Goal: Register for event/course

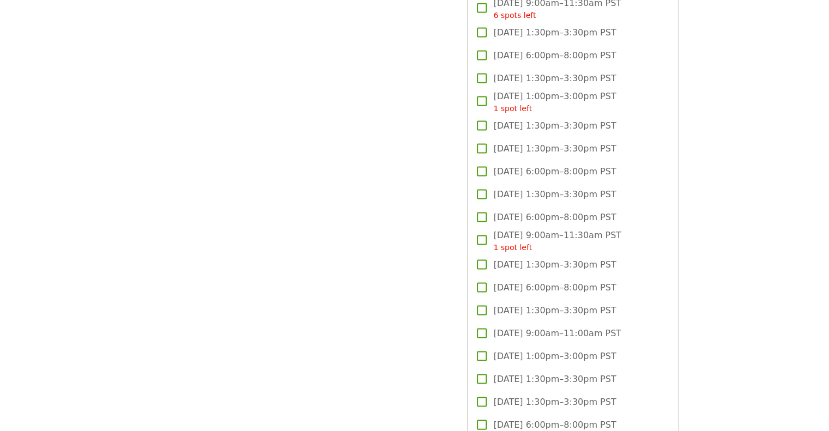
scroll to position [2181, 0]
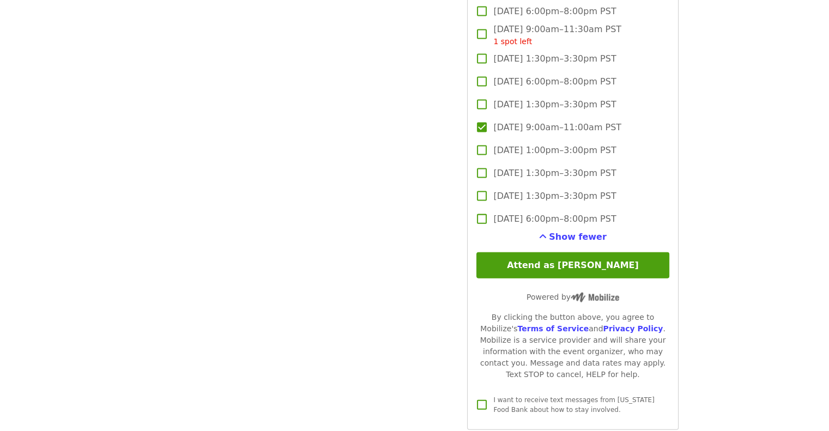
scroll to position [2399, 0]
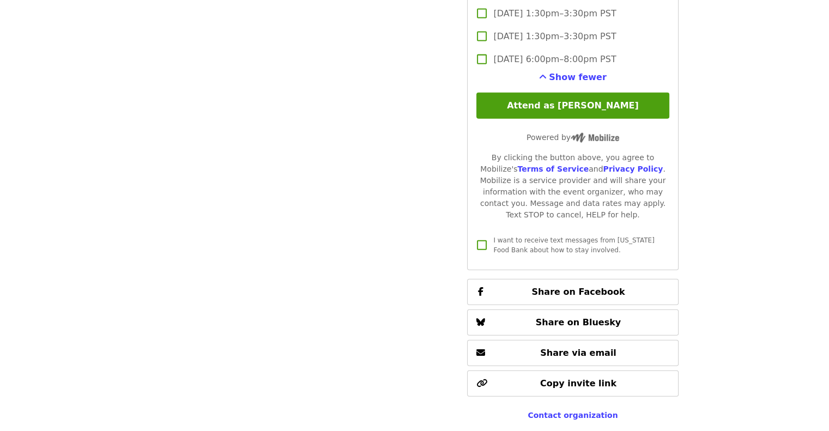
scroll to position [2470, 0]
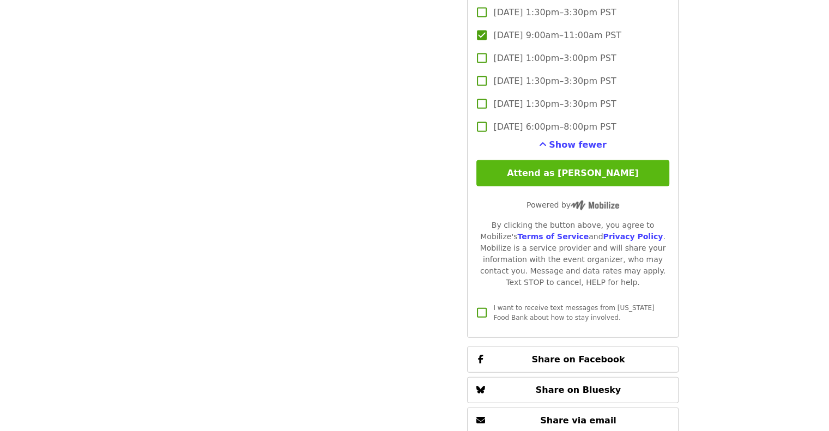
click at [575, 164] on button "Attend as [PERSON_NAME]" at bounding box center [572, 173] width 192 height 26
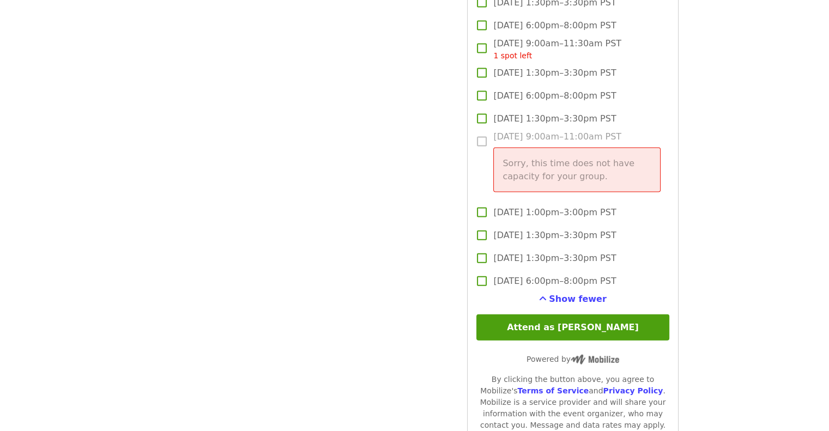
scroll to position [2361, 0]
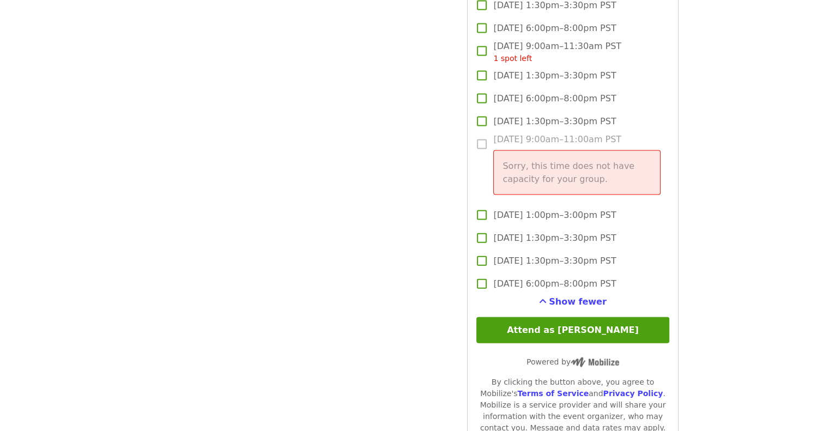
click at [502, 150] on div "Sorry, this time does not have capacity for your group." at bounding box center [576, 172] width 167 height 45
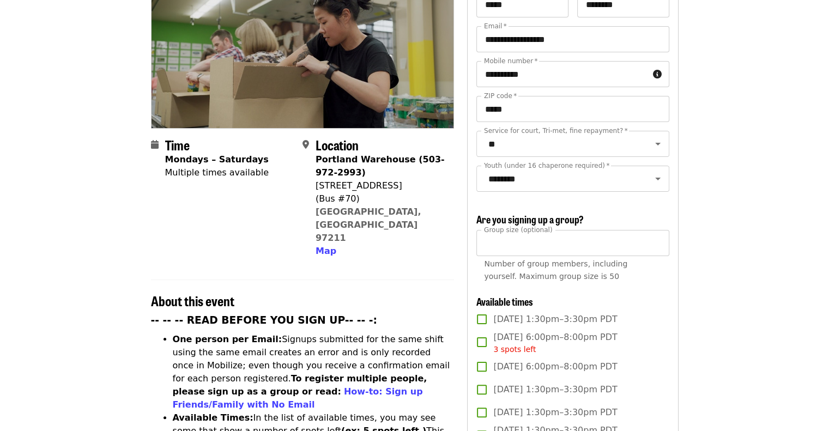
scroll to position [327, 0]
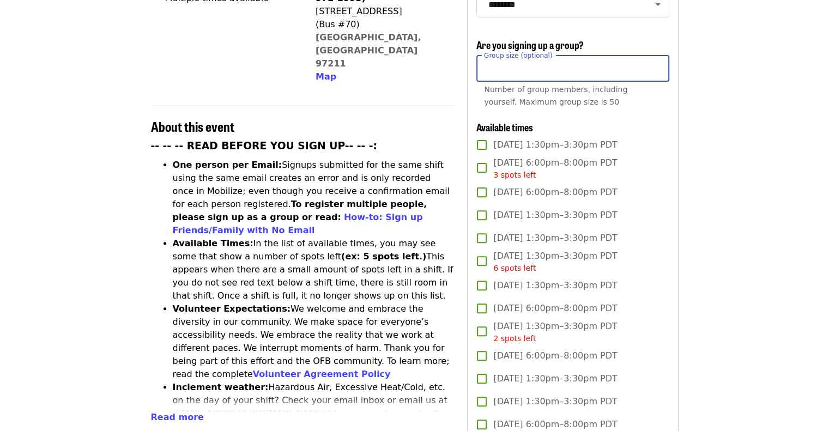
drag, startPoint x: 501, startPoint y: 67, endPoint x: 458, endPoint y: 61, distance: 43.6
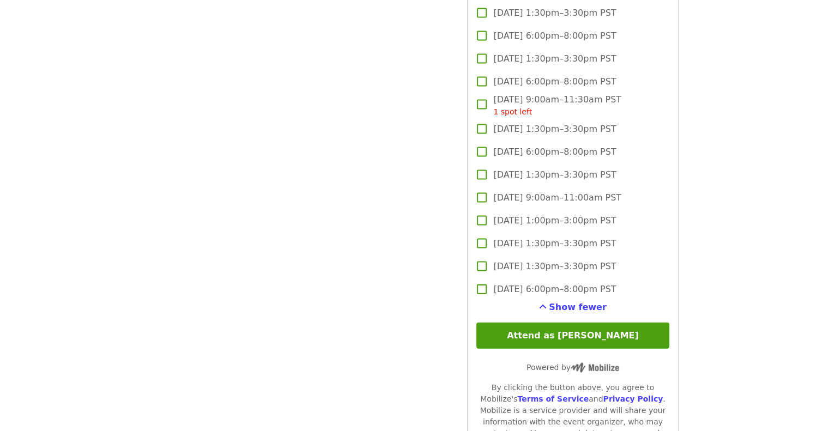
scroll to position [2399, 0]
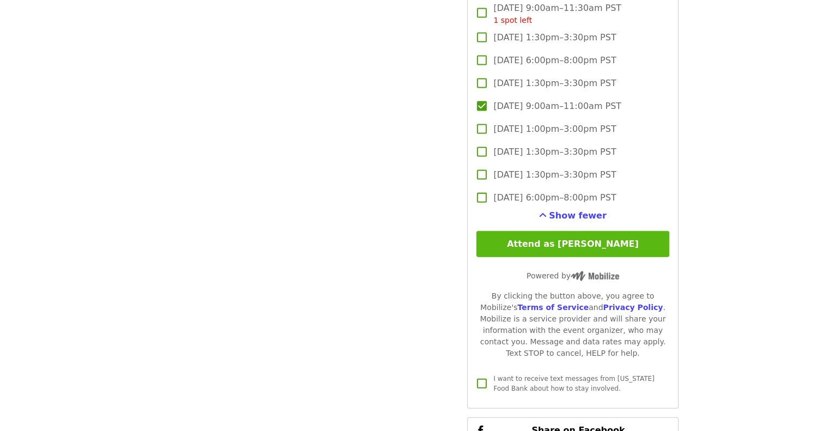
click at [575, 239] on button "Attend as [PERSON_NAME]" at bounding box center [572, 244] width 192 height 26
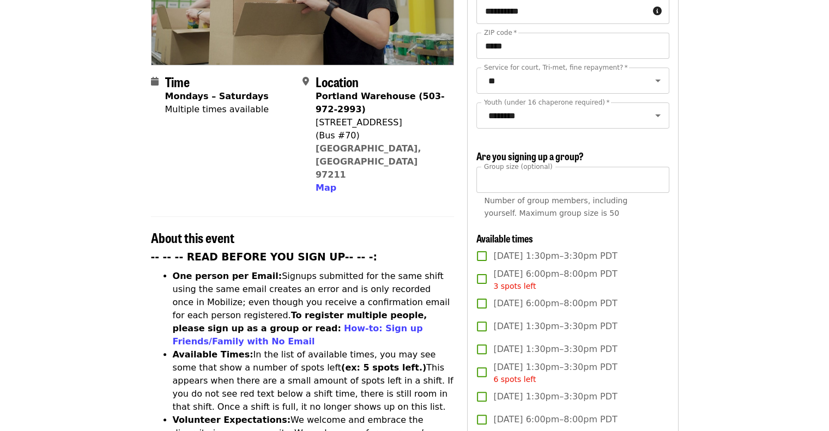
scroll to position [164, 0]
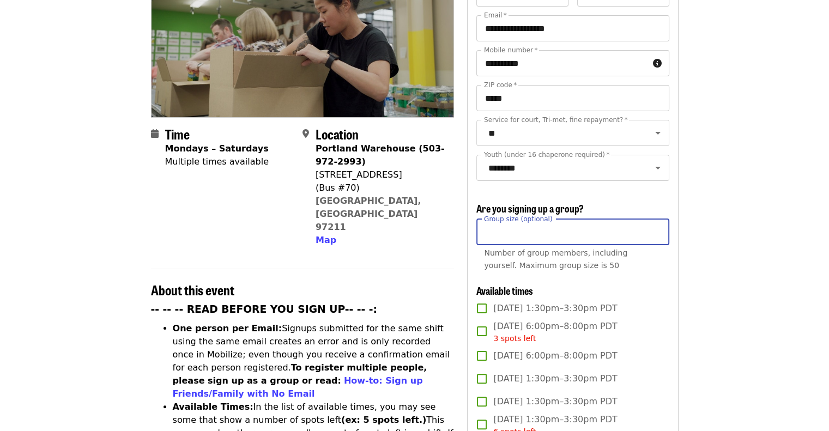
drag, startPoint x: 512, startPoint y: 233, endPoint x: 480, endPoint y: 230, distance: 32.3
click at [480, 230] on input "**" at bounding box center [572, 232] width 192 height 26
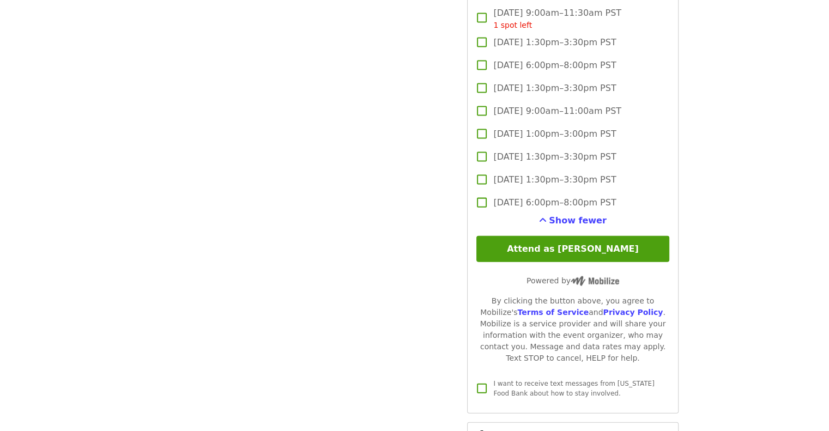
scroll to position [2399, 0]
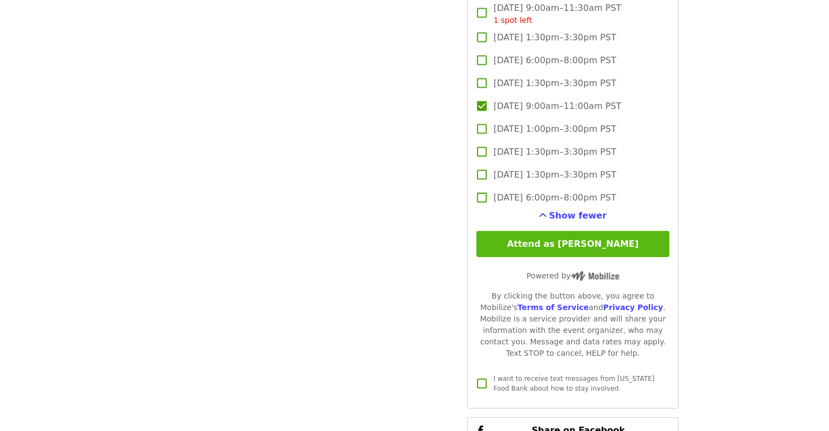
click at [585, 239] on button "Attend as [PERSON_NAME]" at bounding box center [572, 244] width 192 height 26
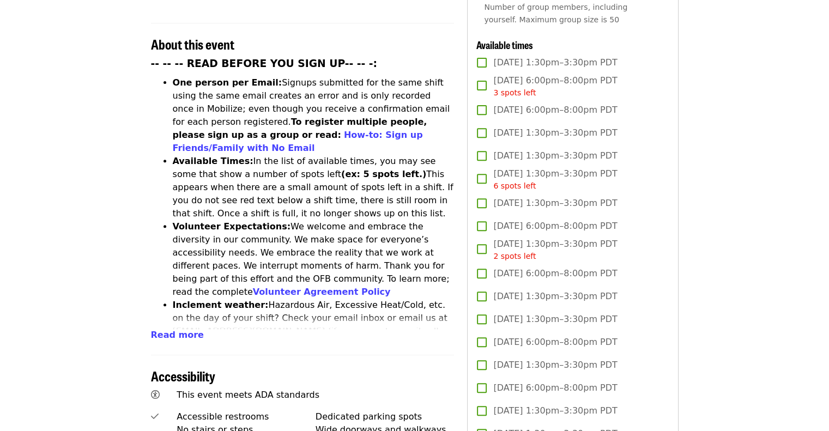
scroll to position [218, 0]
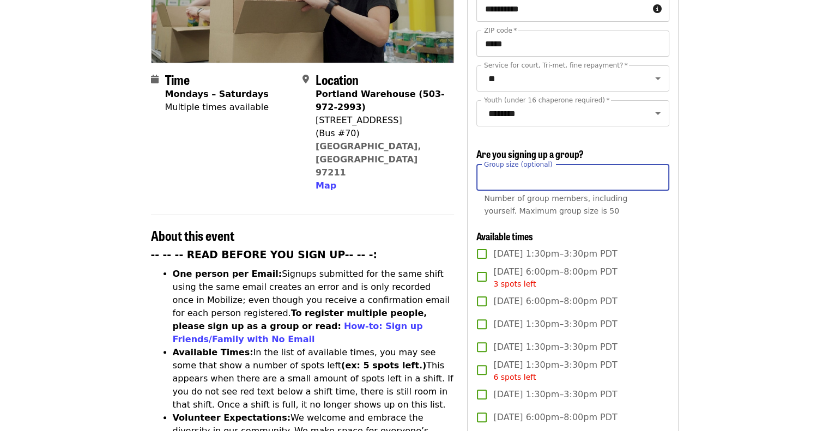
drag, startPoint x: 499, startPoint y: 174, endPoint x: 476, endPoint y: 176, distance: 22.9
click at [476, 176] on input "**" at bounding box center [572, 178] width 192 height 26
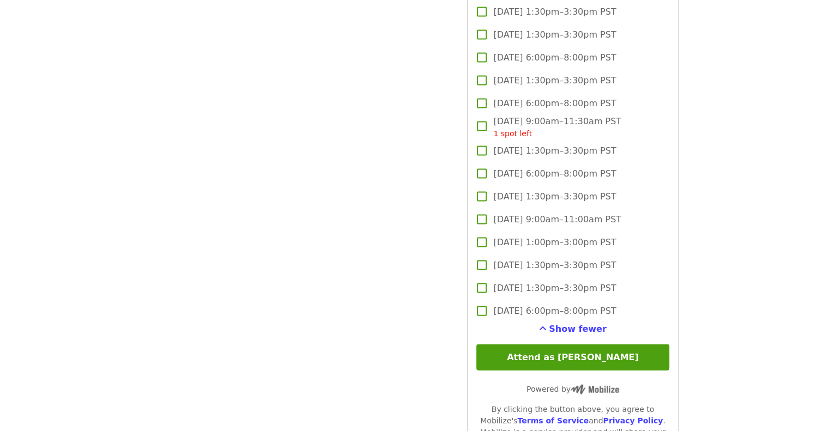
scroll to position [2290, 0]
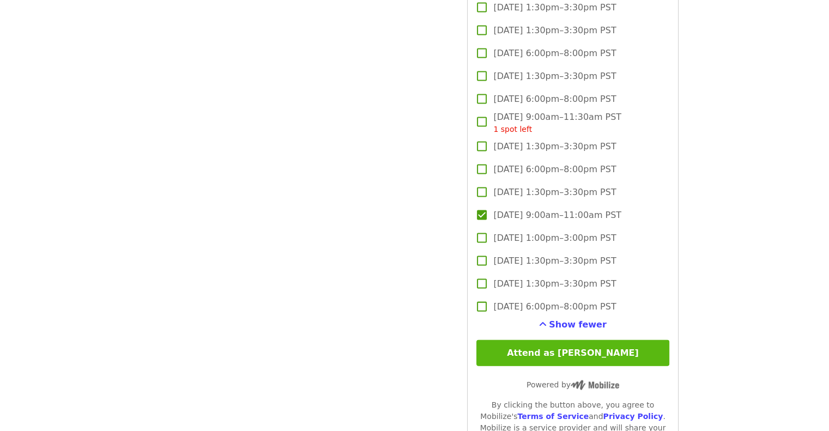
click at [578, 351] on button "Attend as [PERSON_NAME]" at bounding box center [572, 353] width 192 height 26
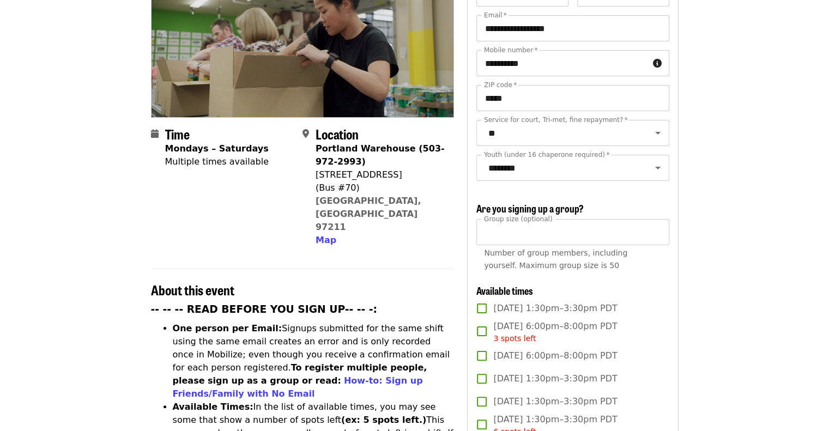
scroll to position [164, 0]
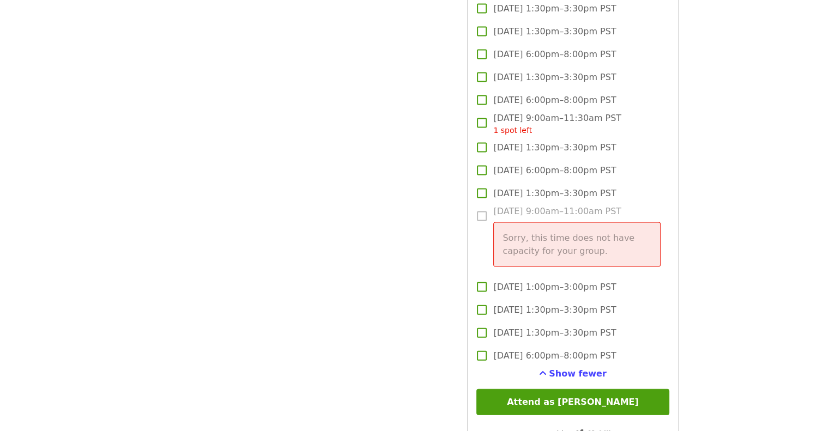
scroll to position [2290, 0]
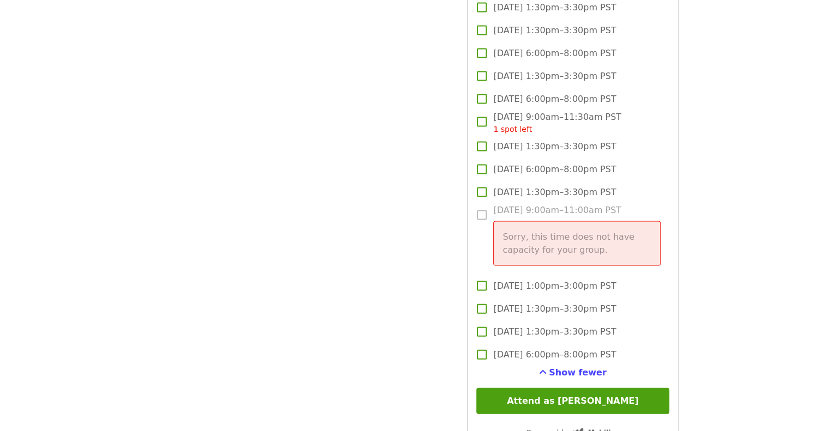
click at [479, 213] on label "[DATE] 9:00am–11:00am PST Sorry, this time does not have capacity for your grou…" at bounding box center [565, 239] width 190 height 71
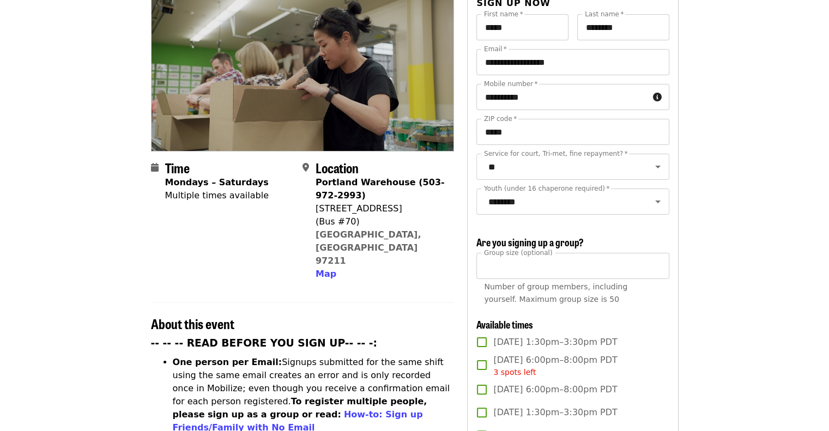
scroll to position [164, 0]
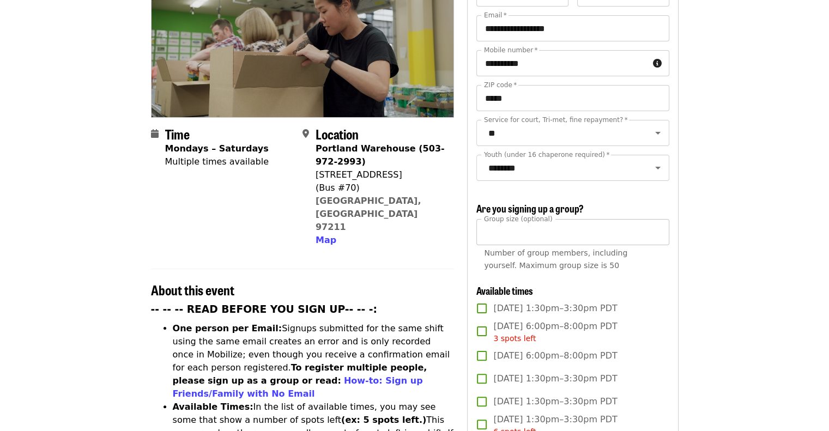
click at [514, 235] on input "**" at bounding box center [572, 232] width 192 height 26
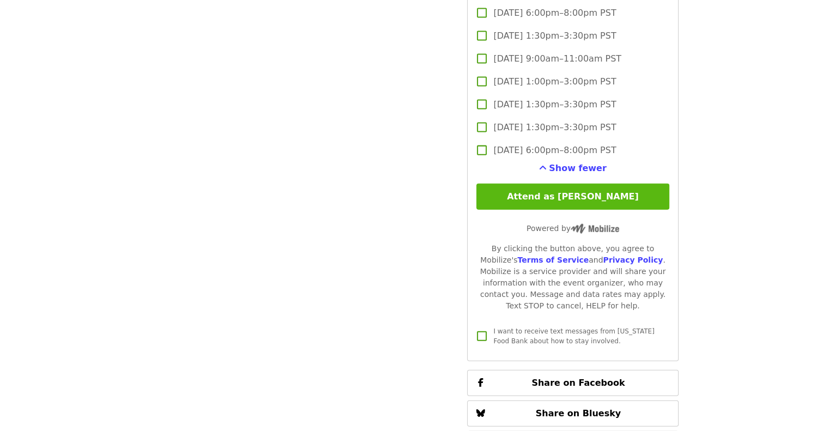
scroll to position [2344, 0]
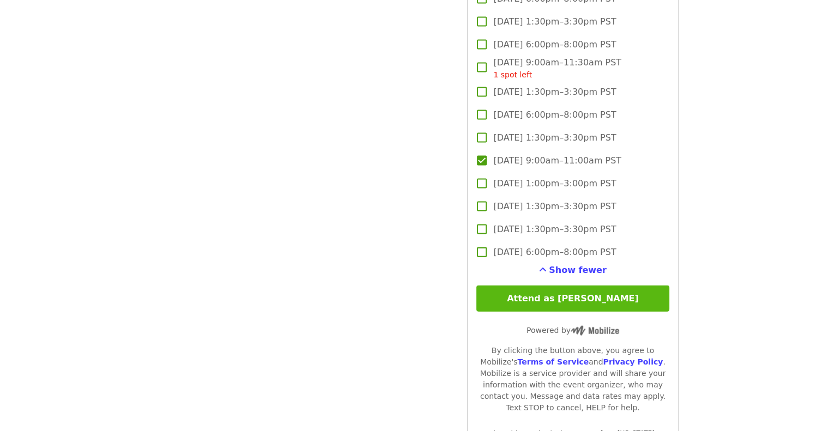
click at [567, 300] on button "Attend as [PERSON_NAME]" at bounding box center [572, 299] width 192 height 26
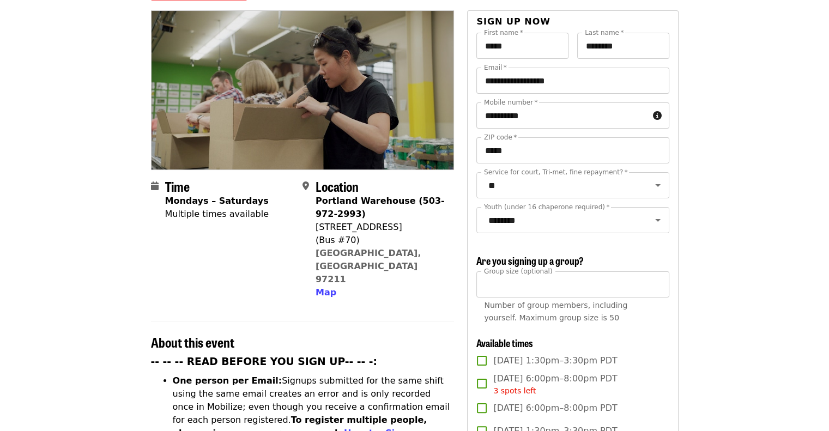
scroll to position [109, 0]
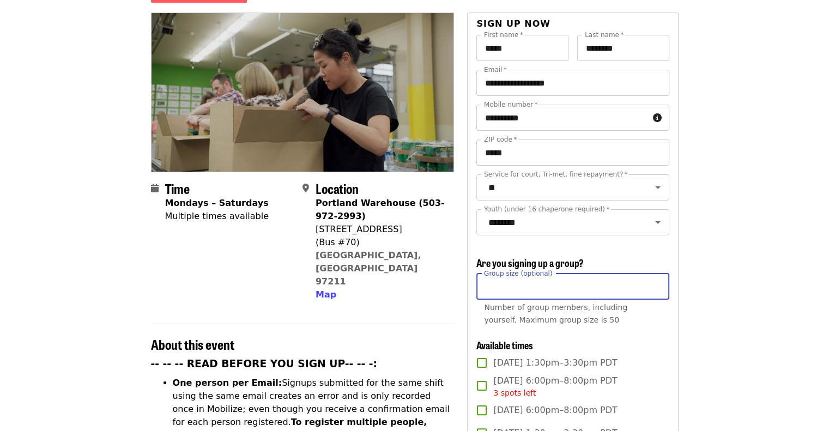
drag, startPoint x: 504, startPoint y: 288, endPoint x: 459, endPoint y: 285, distance: 44.8
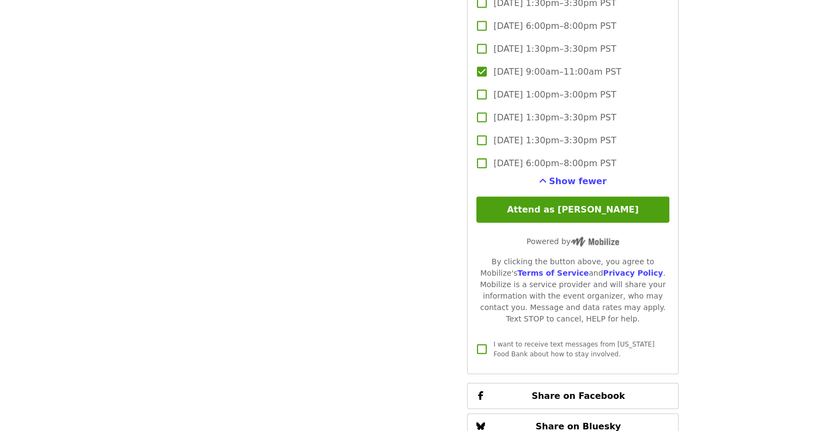
scroll to position [2562, 0]
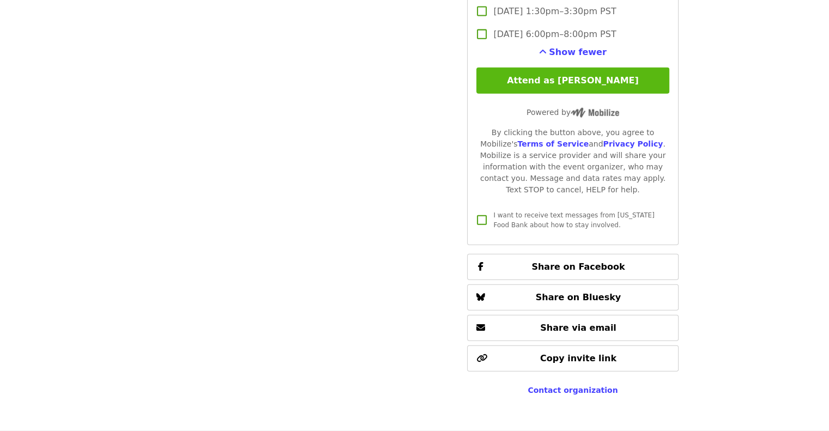
click at [545, 71] on button "Attend as [PERSON_NAME]" at bounding box center [572, 81] width 192 height 26
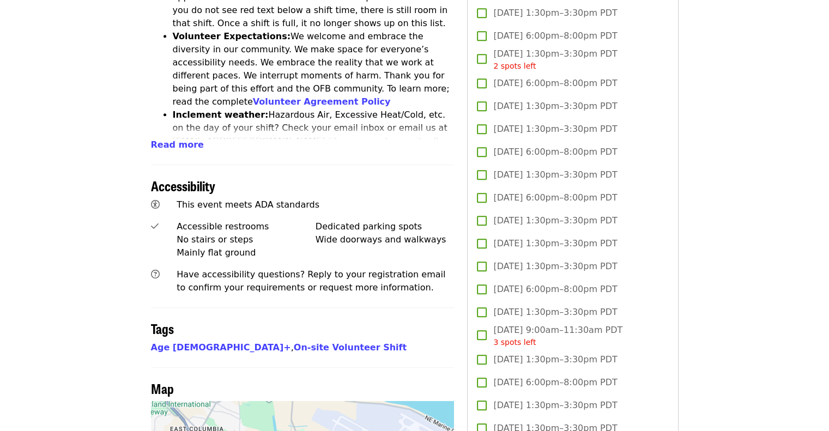
scroll to position [273, 0]
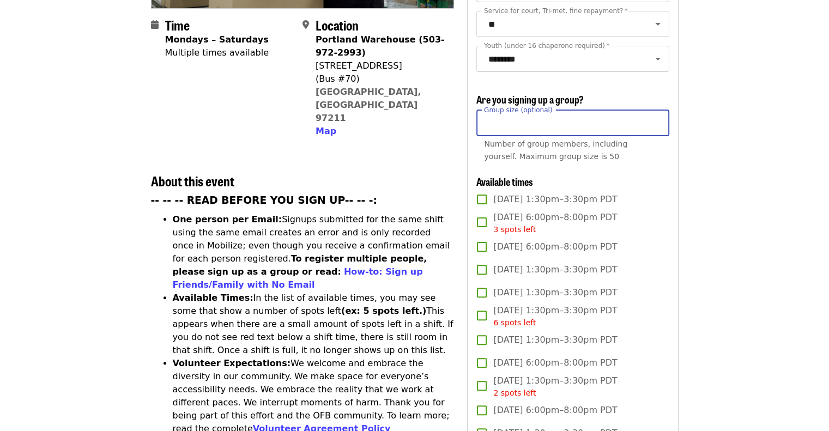
drag, startPoint x: 506, startPoint y: 126, endPoint x: 473, endPoint y: 122, distance: 33.5
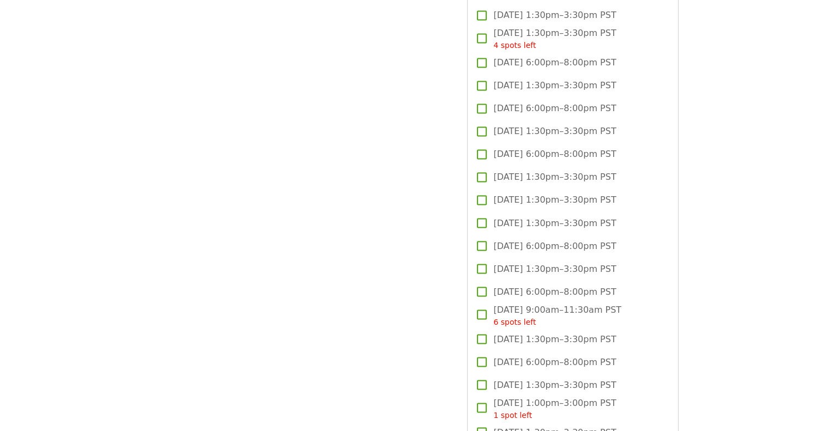
scroll to position [2126, 0]
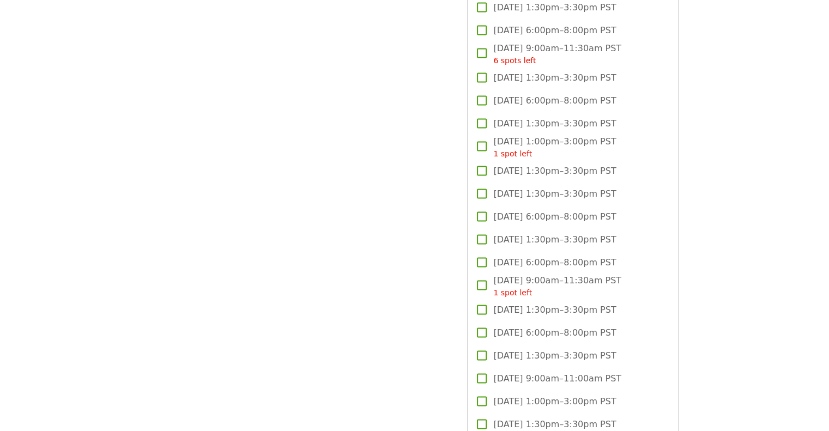
type input "**"
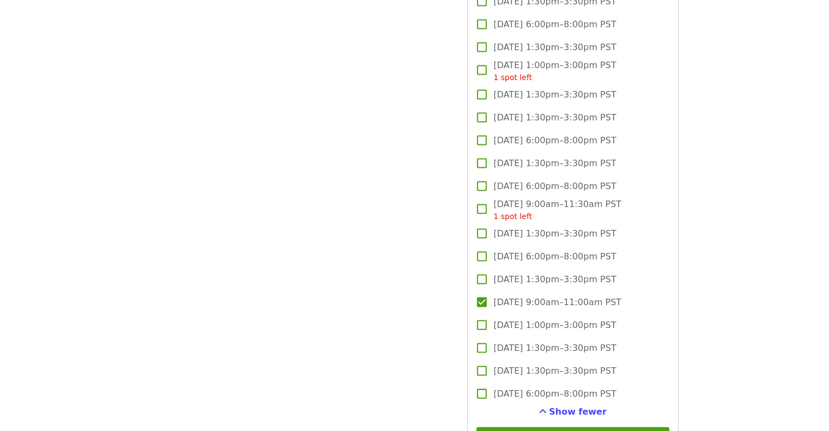
scroll to position [2344, 0]
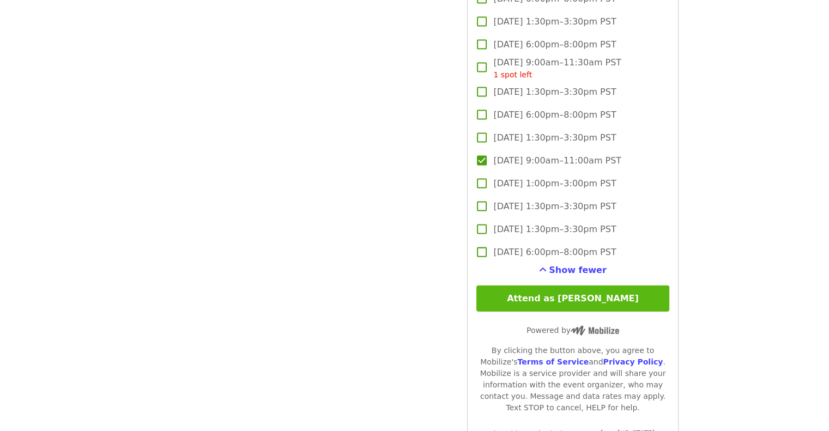
click at [562, 294] on button "Attend as [PERSON_NAME]" at bounding box center [572, 299] width 192 height 26
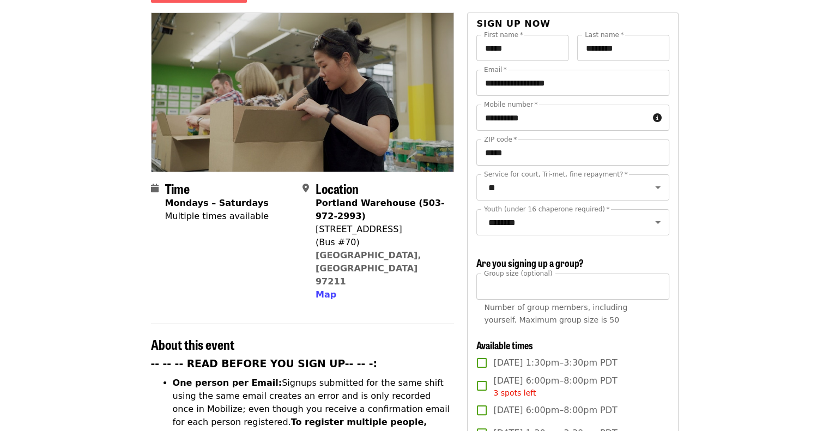
scroll to position [0, 0]
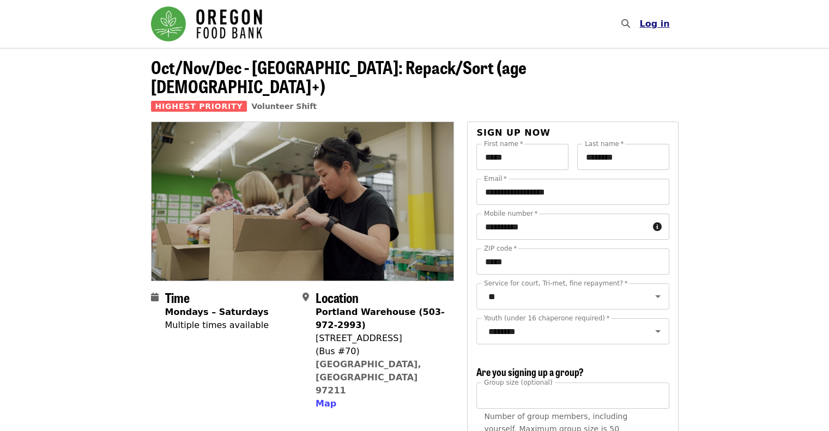
click at [660, 27] on span "Log in" at bounding box center [654, 24] width 30 height 10
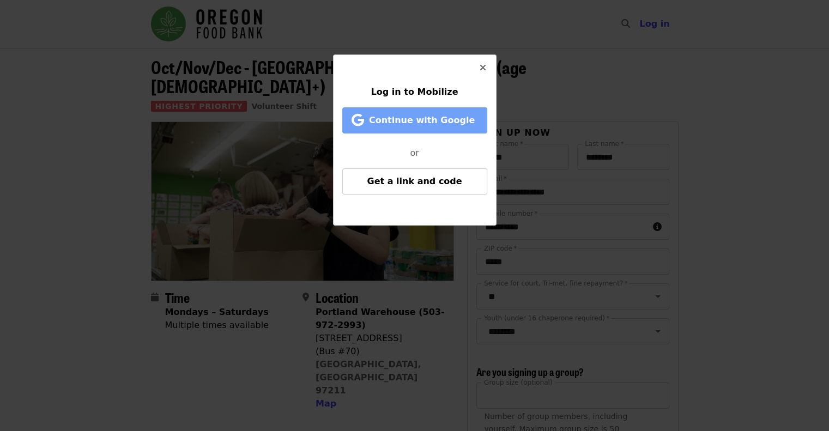
click at [414, 122] on span "Continue with Google" at bounding box center [422, 120] width 106 height 10
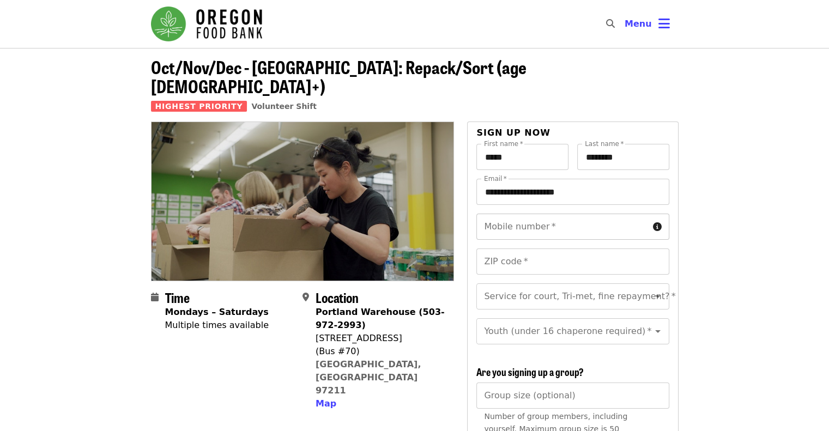
click at [569, 214] on input "Mobile number   *" at bounding box center [562, 227] width 172 height 26
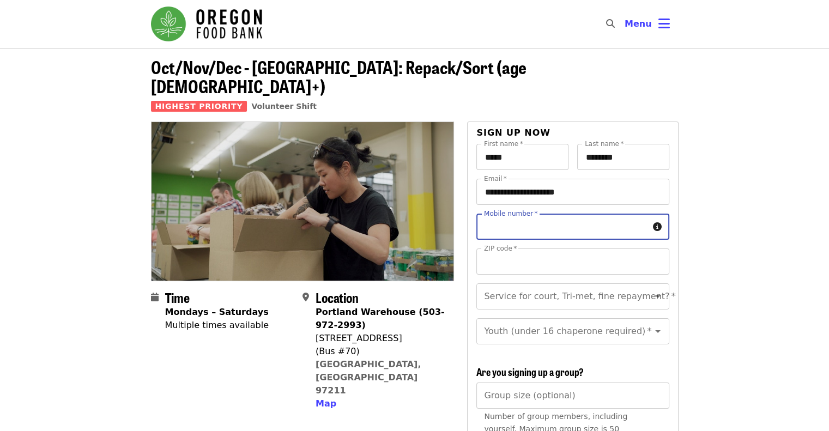
type input "**********"
type input "*****"
click at [534, 286] on input "Service for court, Tri-met, fine repayment?   *" at bounding box center [559, 296] width 148 height 21
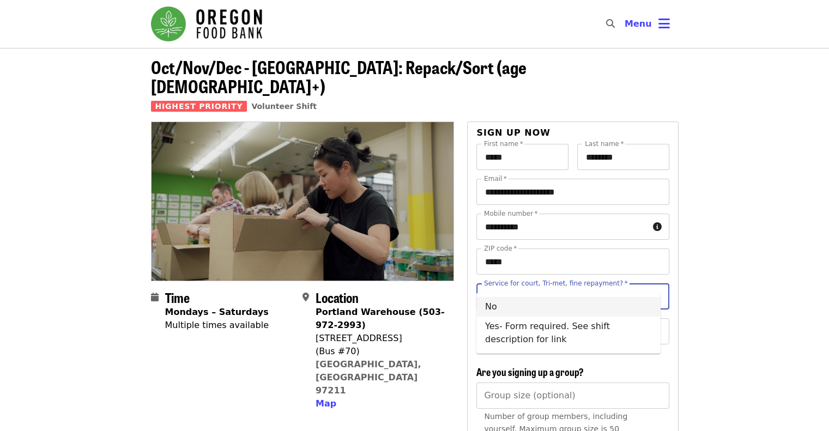
click at [493, 311] on li "No" at bounding box center [568, 307] width 184 height 20
type input "**"
click at [515, 322] on input "Youth (under 16 chaperone required)   *" at bounding box center [559, 331] width 148 height 21
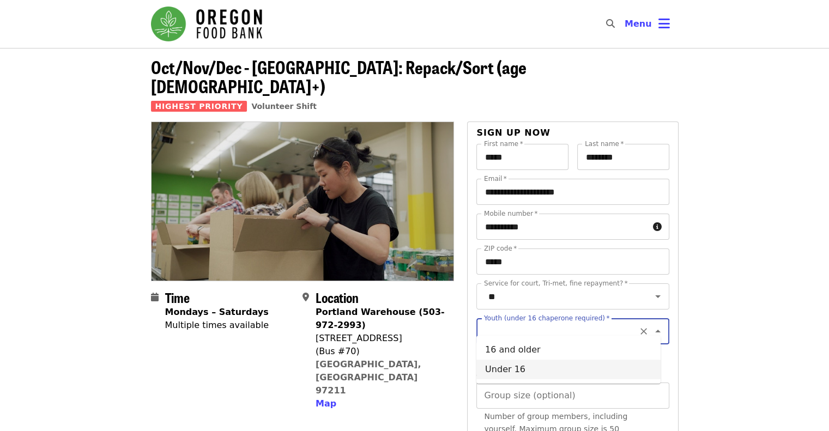
click at [527, 371] on li "Under 16" at bounding box center [568, 370] width 184 height 20
type input "********"
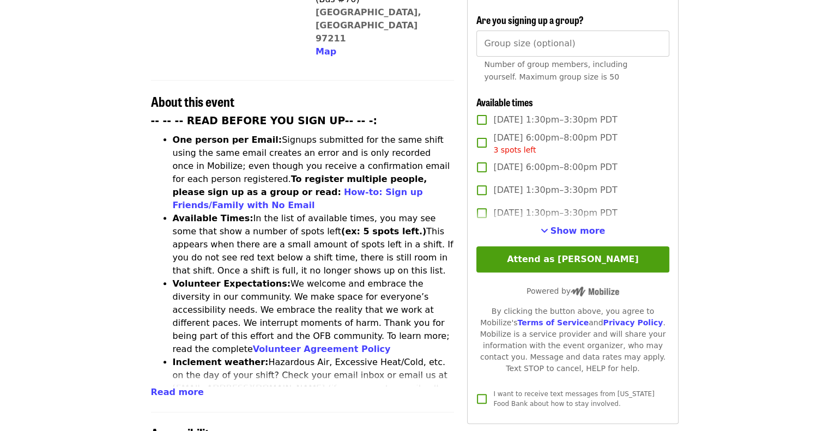
scroll to position [382, 0]
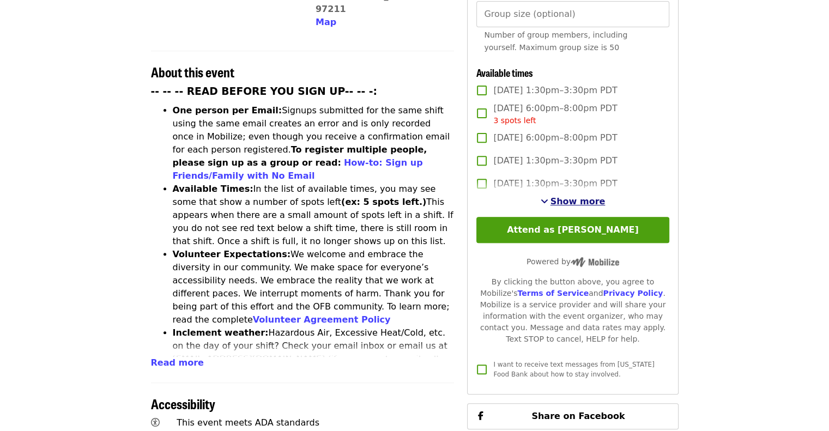
click at [548, 198] on span "See more timeslots" at bounding box center [545, 201] width 8 height 9
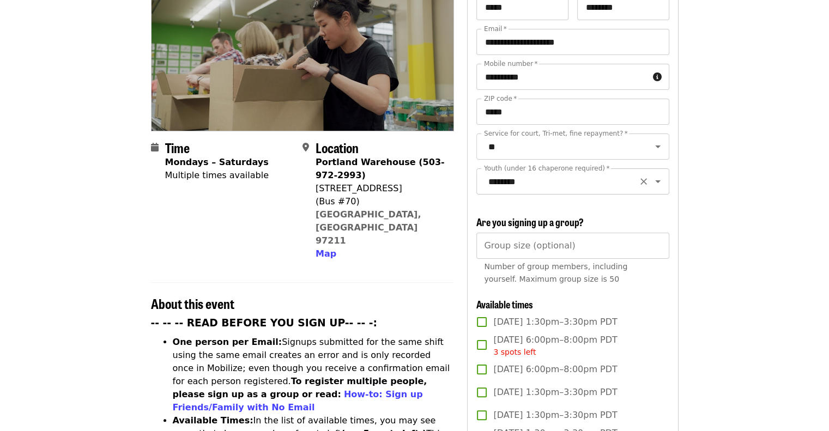
scroll to position [273, 0]
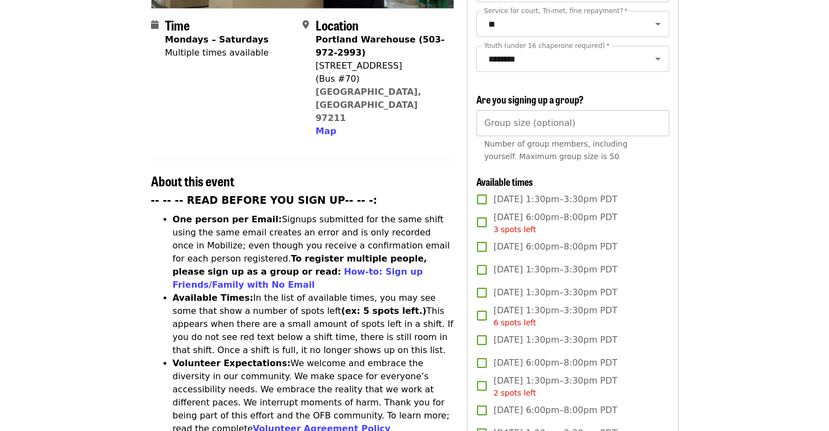
click at [506, 115] on div "Group size (optional) Group size (optional) Number of group members, including …" at bounding box center [572, 138] width 192 height 57
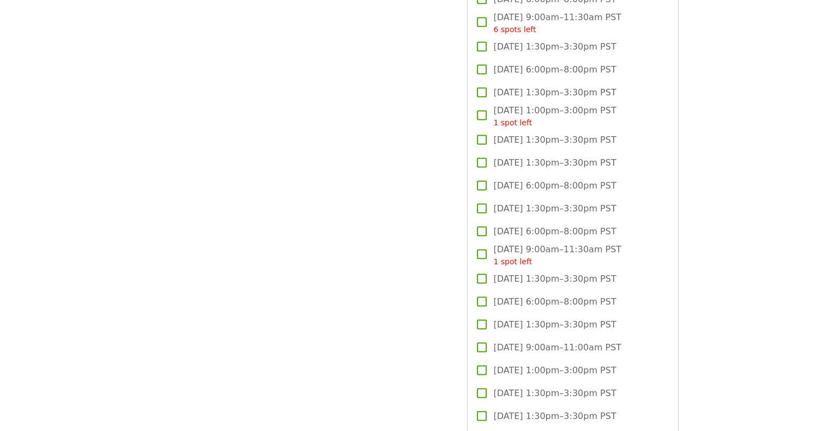
scroll to position [2235, 0]
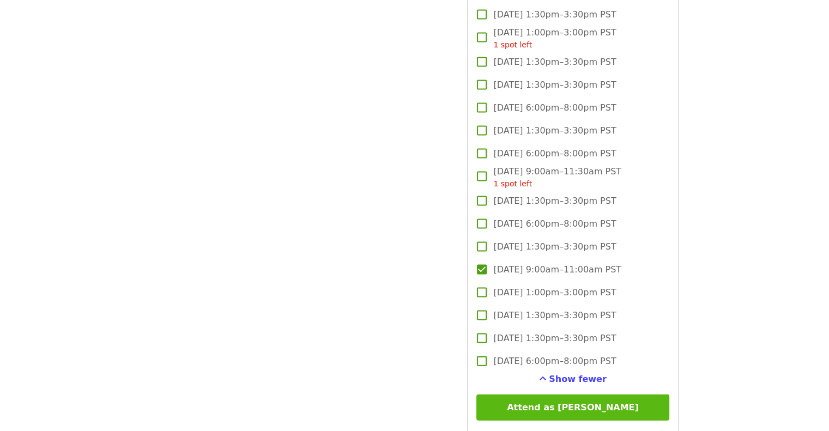
click at [582, 406] on button "Attend as [PERSON_NAME]" at bounding box center [572, 408] width 192 height 26
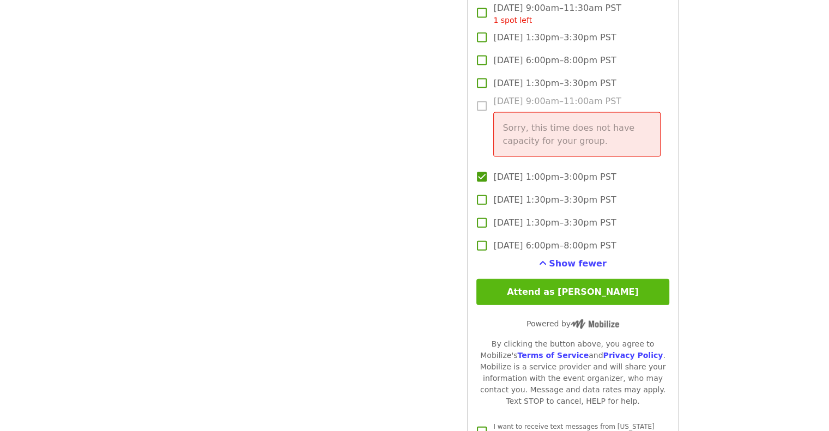
click at [565, 289] on button "Attend as [PERSON_NAME]" at bounding box center [572, 292] width 192 height 26
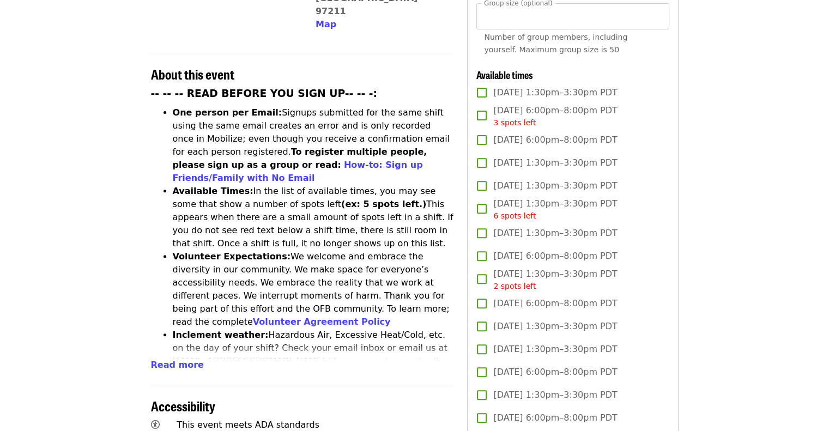
scroll to position [382, 0]
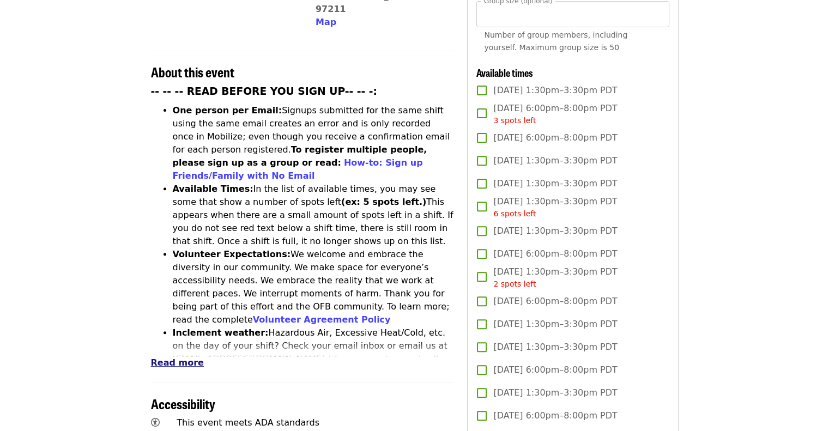
click at [172, 358] on span "Read more" at bounding box center [177, 363] width 53 height 10
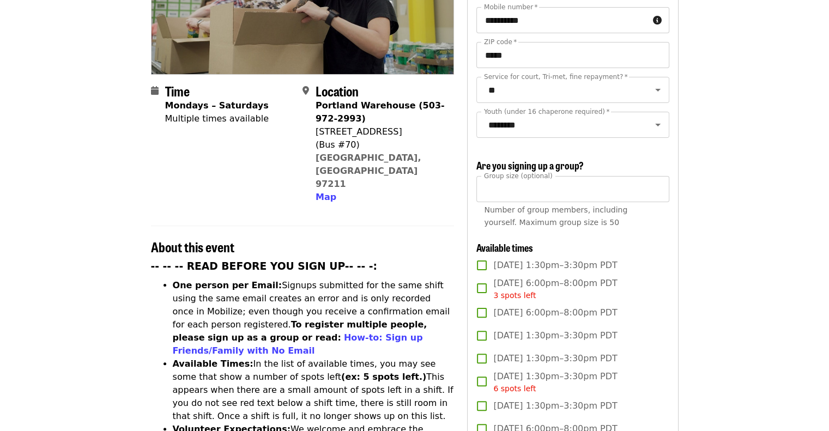
scroll to position [243, 0]
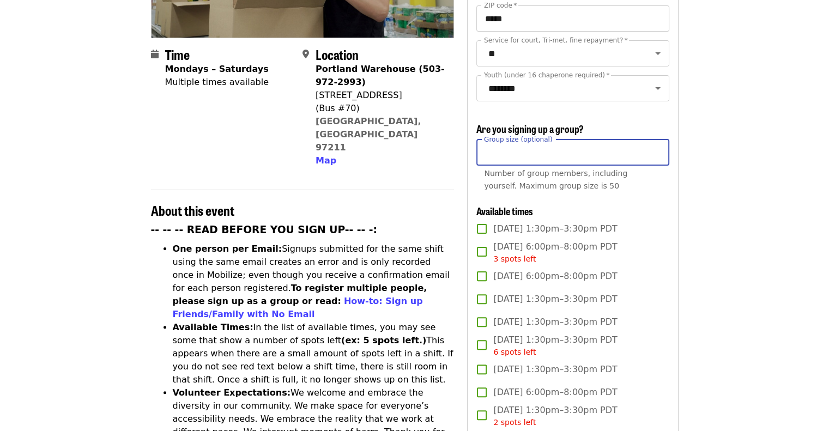
drag, startPoint x: 499, startPoint y: 150, endPoint x: 467, endPoint y: 148, distance: 32.2
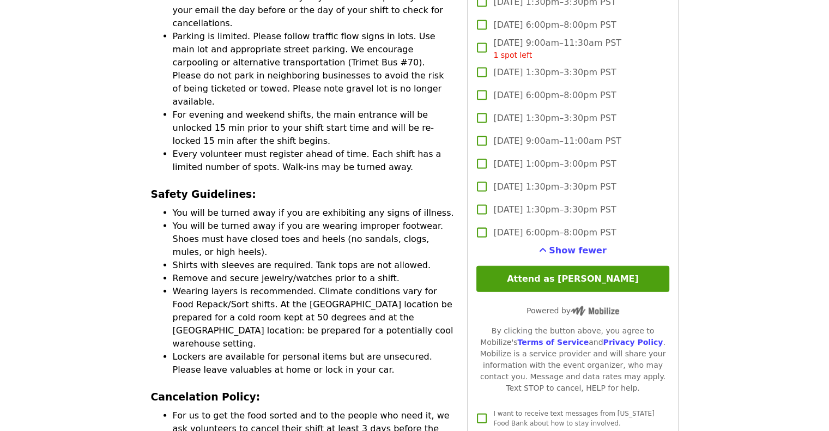
scroll to position [2369, 0]
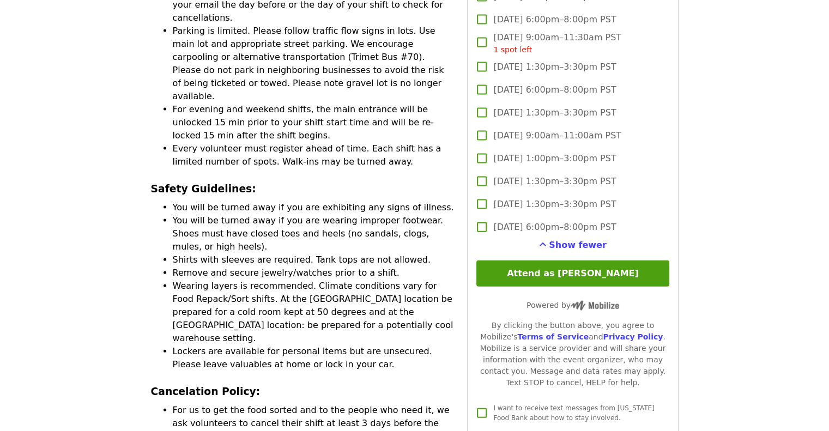
type input "**"
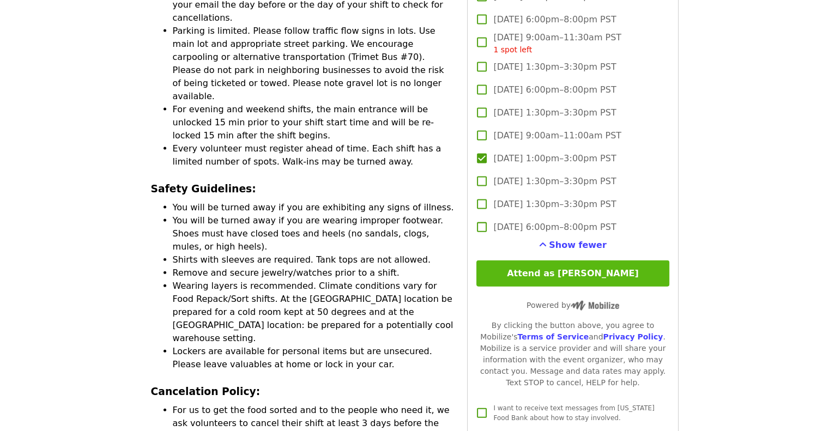
click at [571, 271] on button "Attend as [PERSON_NAME]" at bounding box center [572, 274] width 192 height 26
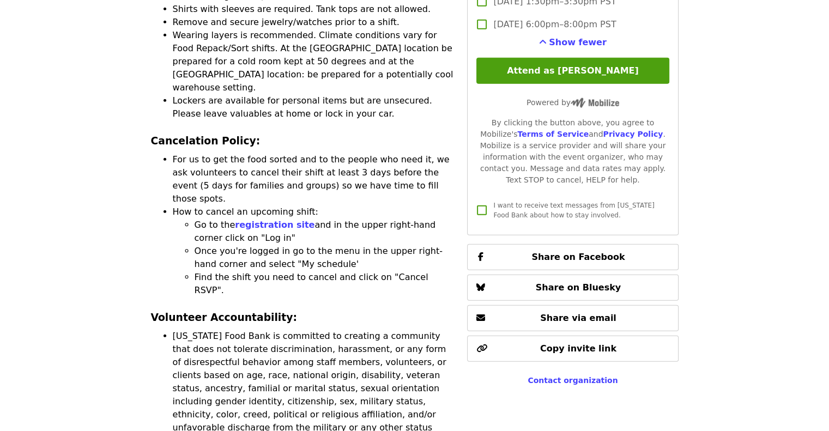
scroll to position [2642, 0]
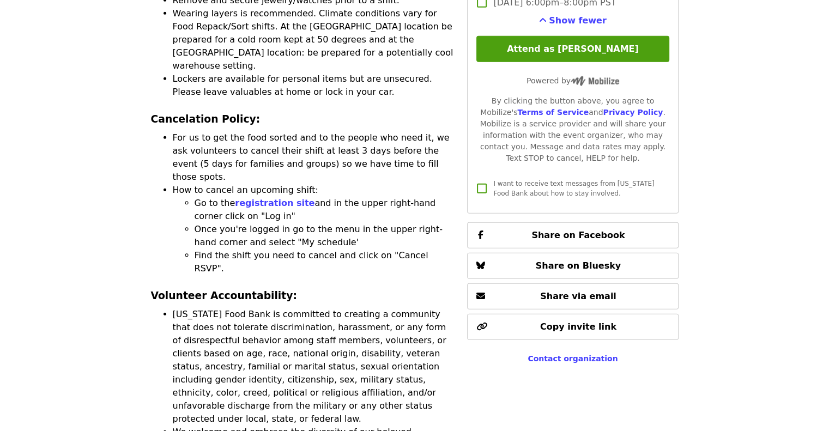
click at [579, 353] on div "Contact organization" at bounding box center [572, 358] width 211 height 11
click at [578, 354] on span "Contact organization" at bounding box center [573, 358] width 90 height 9
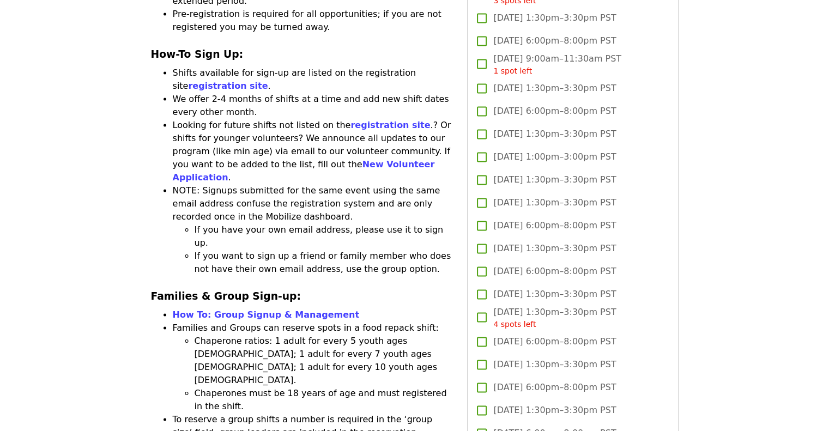
scroll to position [1581, 0]
